Goal: Information Seeking & Learning: Learn about a topic

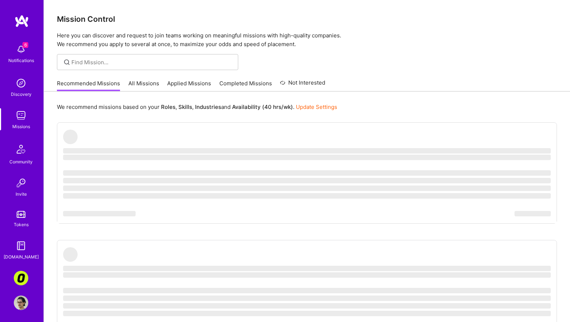
click at [153, 83] on link "All Missions" at bounding box center [143, 85] width 31 height 12
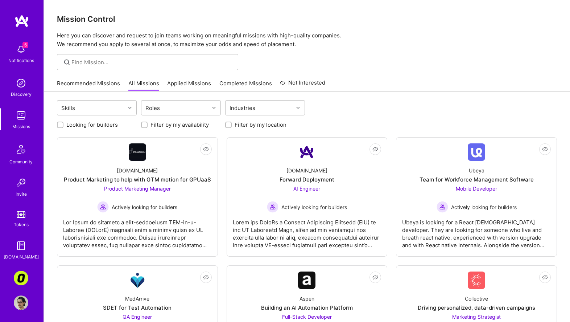
click at [22, 20] on img at bounding box center [22, 21] width 15 height 13
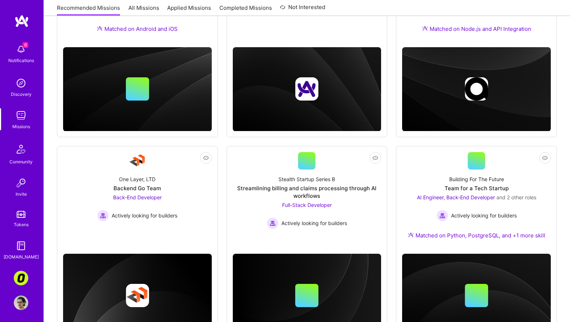
scroll to position [222, 0]
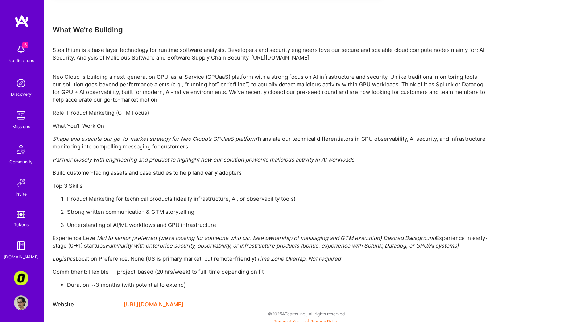
scroll to position [451, 0]
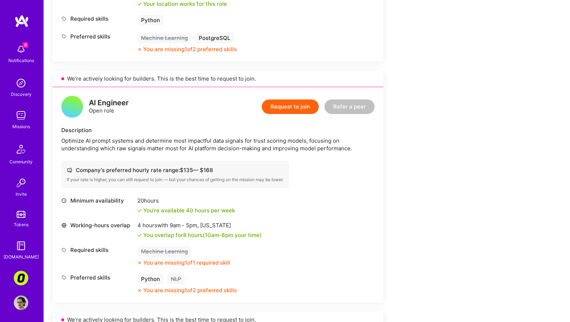
scroll to position [598, 0]
